Goal: Find contact information: Find contact information

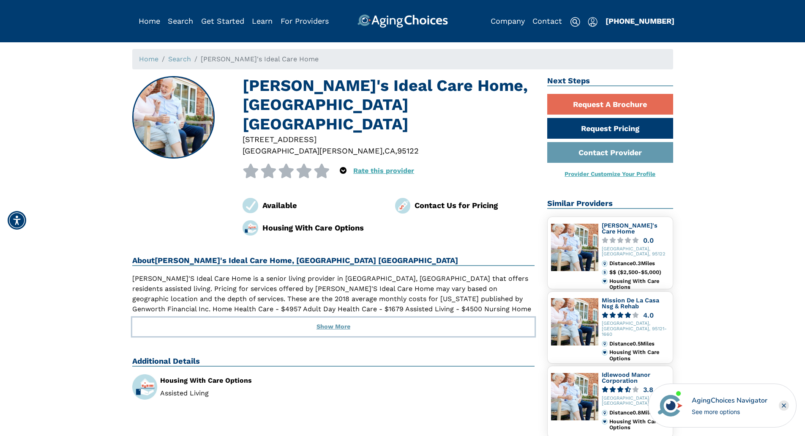
click at [331, 317] on button "Show More" at bounding box center [333, 326] width 403 height 19
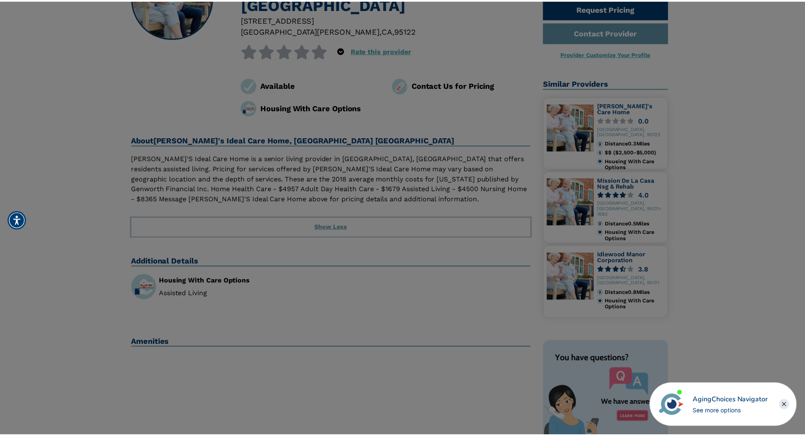
scroll to position [42, 0]
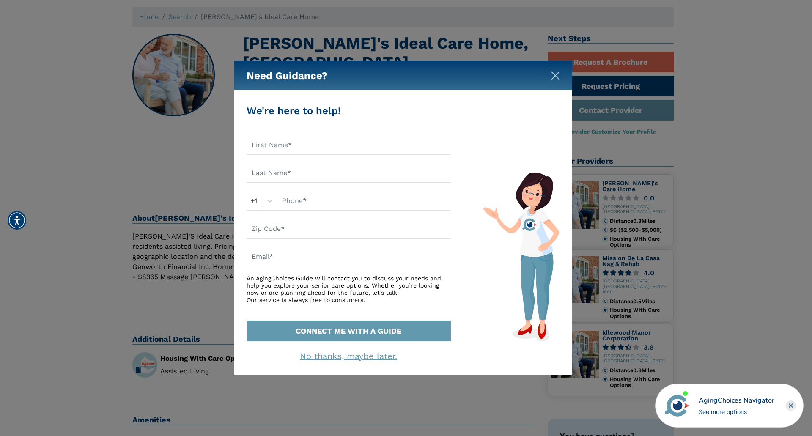
click at [557, 73] on img "Close" at bounding box center [555, 75] width 8 height 8
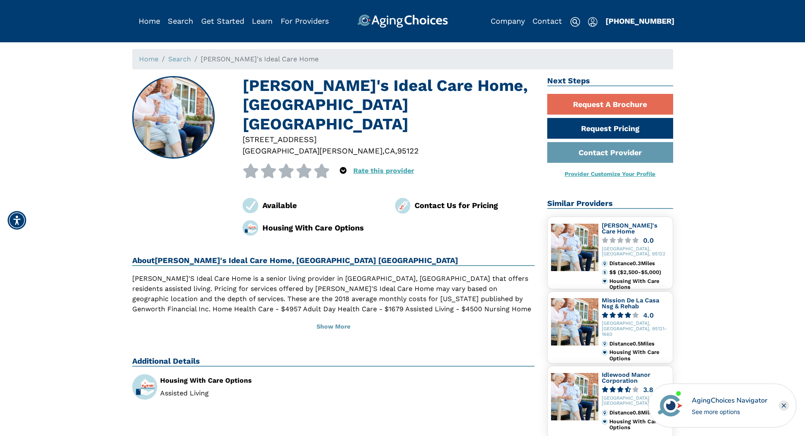
click at [440, 200] on div "Contact Us for Pricing" at bounding box center [475, 205] width 120 height 11
click at [407, 198] on img at bounding box center [403, 206] width 16 height 16
click at [613, 151] on link "Contact Provider" at bounding box center [610, 152] width 126 height 21
